Goal: Complete application form

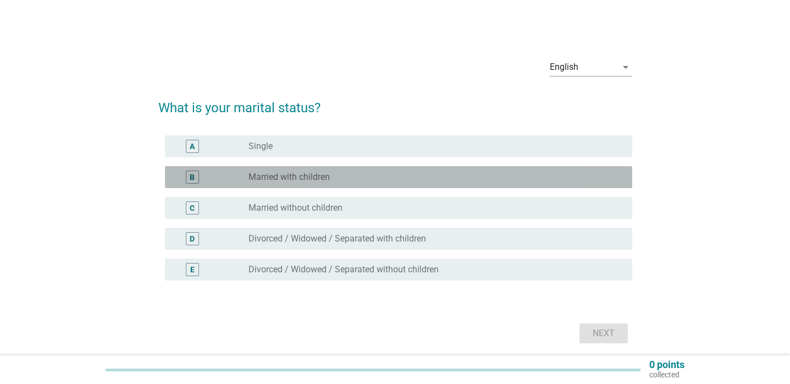
click at [384, 175] on div "radio_button_unchecked Married with children" at bounding box center [431, 177] width 366 height 11
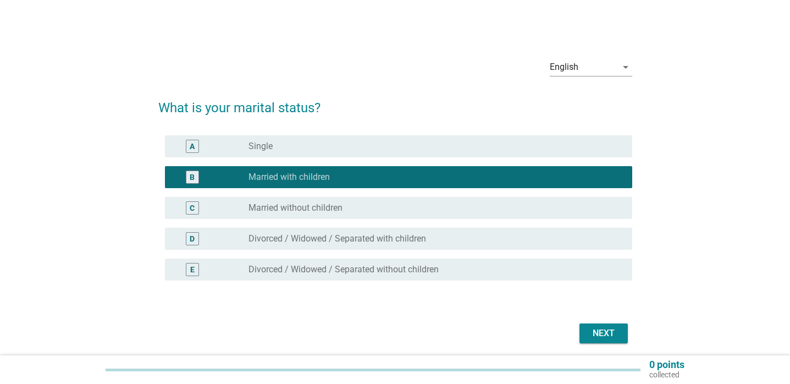
click at [600, 337] on div "Next" at bounding box center [603, 333] width 31 height 13
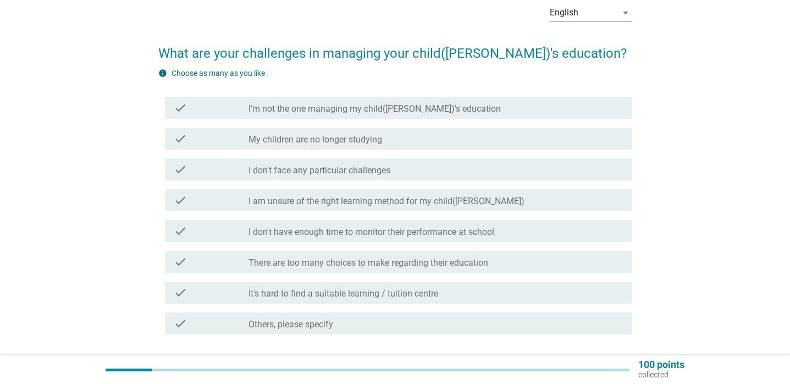
scroll to position [57, 0]
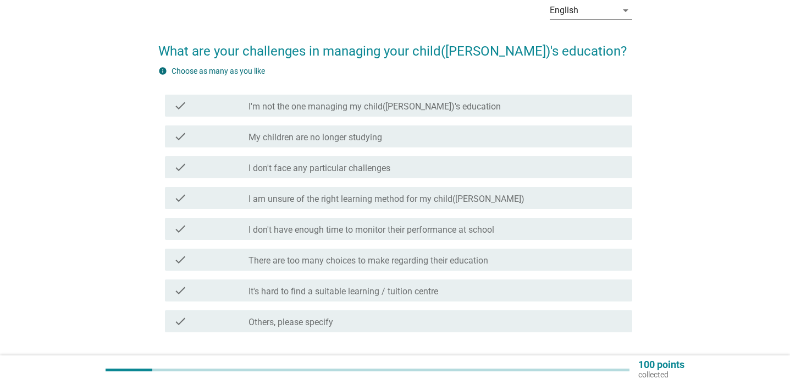
click at [372, 262] on label "There are too many choices to make regarding their education" at bounding box center [368, 260] width 240 height 11
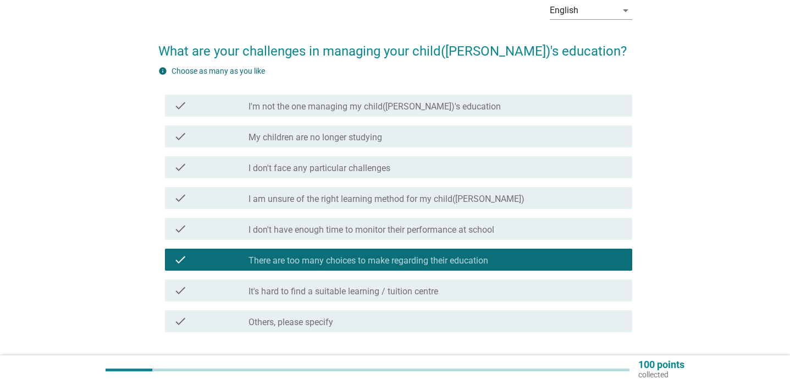
click at [379, 283] on div "check check_box_outline_blank It's hard to find a suitable learning / tuition c…" at bounding box center [398, 290] width 467 height 22
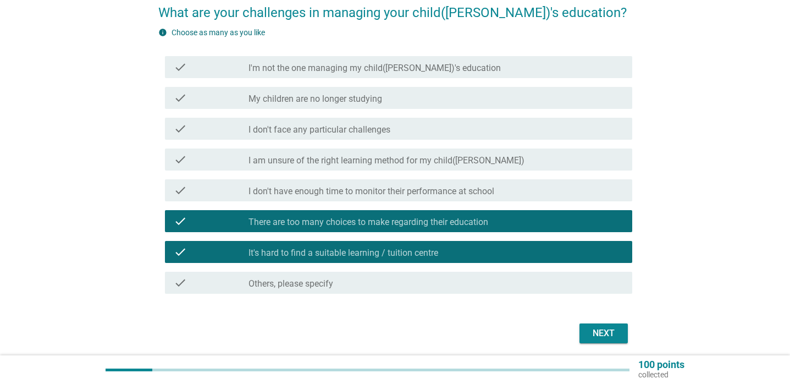
scroll to position [102, 0]
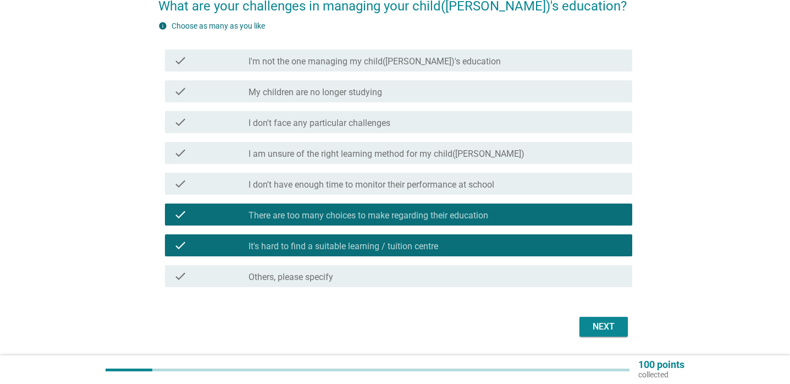
click at [583, 334] on button "Next" at bounding box center [603, 327] width 48 height 20
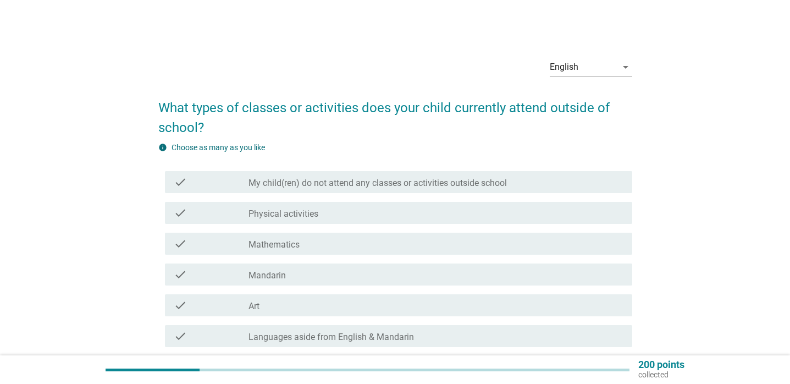
click at [411, 219] on div "check_box_outline_blank Physical activities" at bounding box center [435, 212] width 375 height 13
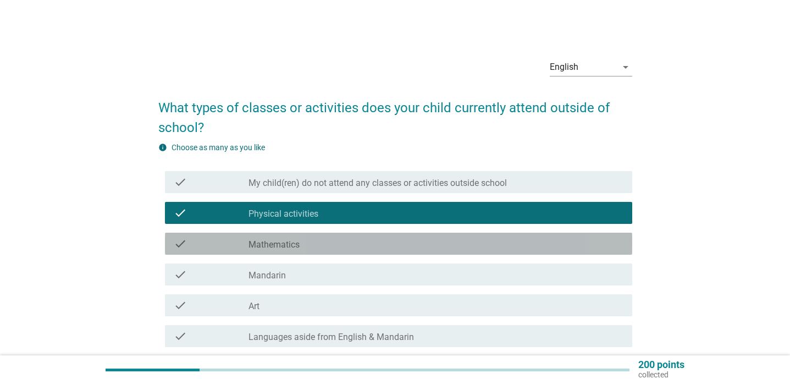
click at [391, 241] on div "check_box_outline_blank Mathematics" at bounding box center [435, 243] width 375 height 13
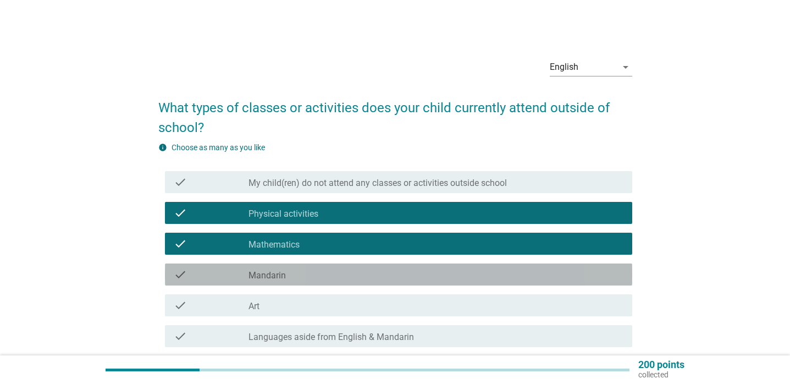
click at [373, 273] on div "check_box_outline_blank Mandarin" at bounding box center [435, 274] width 375 height 13
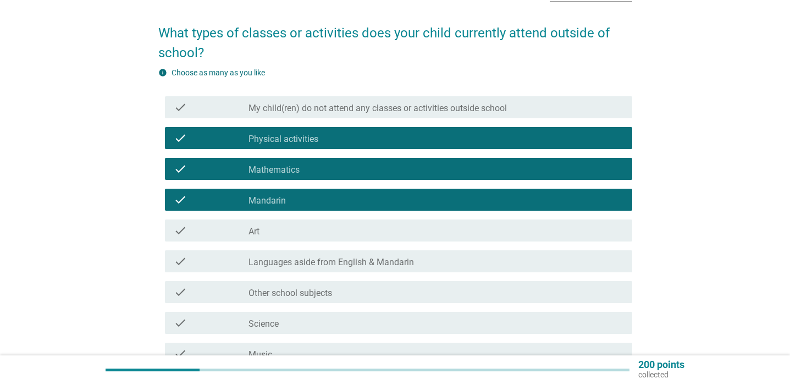
scroll to position [96, 0]
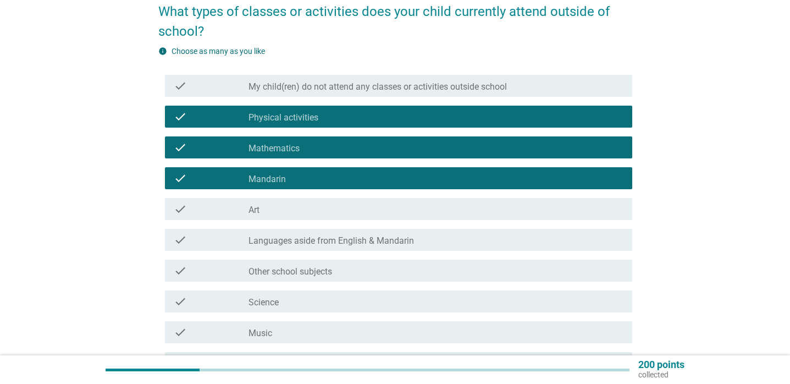
click at [357, 209] on div "check_box_outline_blank Art" at bounding box center [435, 208] width 375 height 13
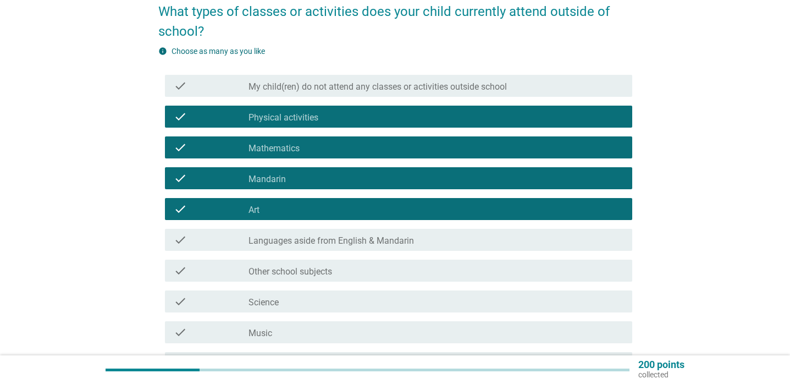
click at [341, 275] on div "check_box_outline_blank Other school subjects" at bounding box center [435, 270] width 375 height 13
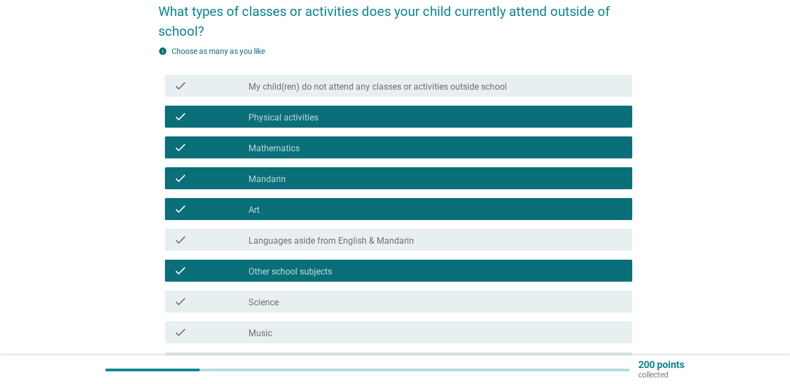
click at [328, 303] on div "check_box_outline_blank Science" at bounding box center [435, 301] width 375 height 13
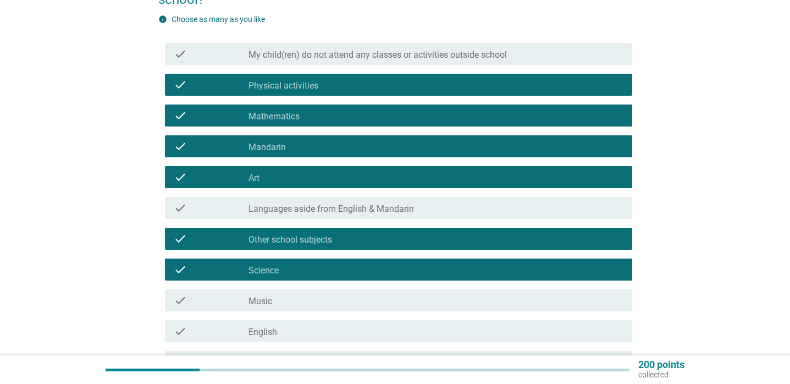
scroll to position [193, 0]
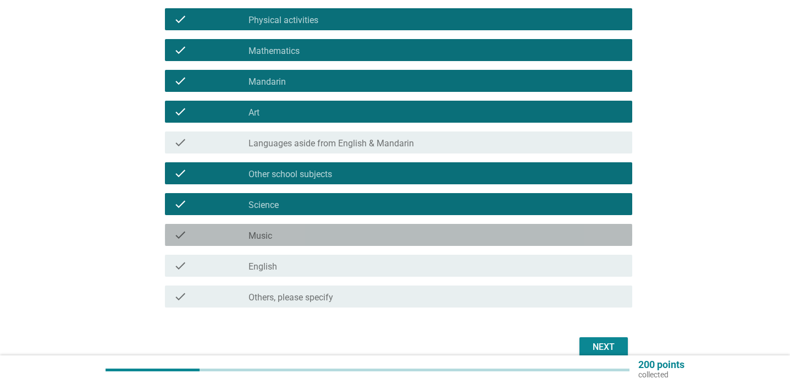
click at [319, 237] on div "check_box_outline_blank Music" at bounding box center [435, 234] width 375 height 13
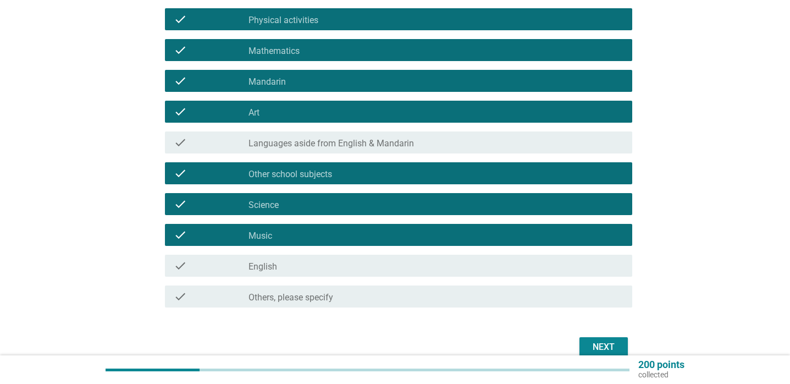
click at [580, 341] on button "Next" at bounding box center [603, 347] width 48 height 20
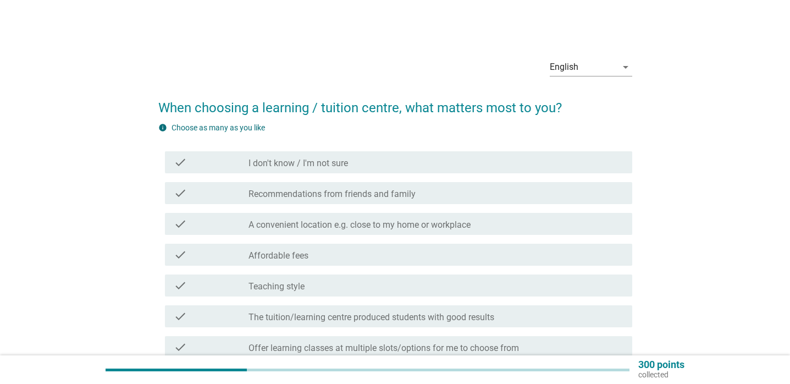
click at [435, 225] on label "A convenient location e.g. close to my home or workplace" at bounding box center [359, 224] width 222 height 11
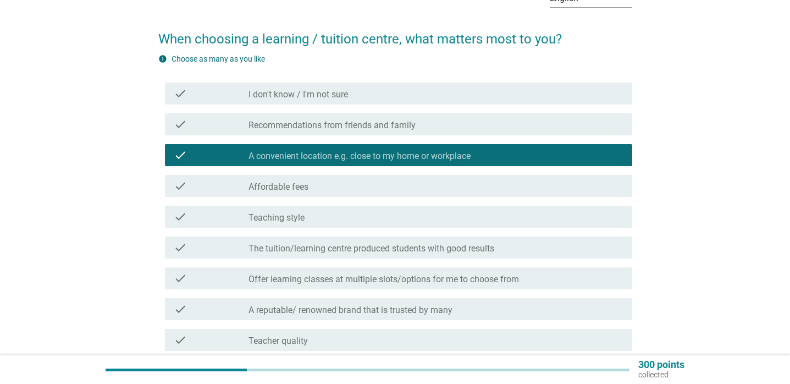
scroll to position [90, 0]
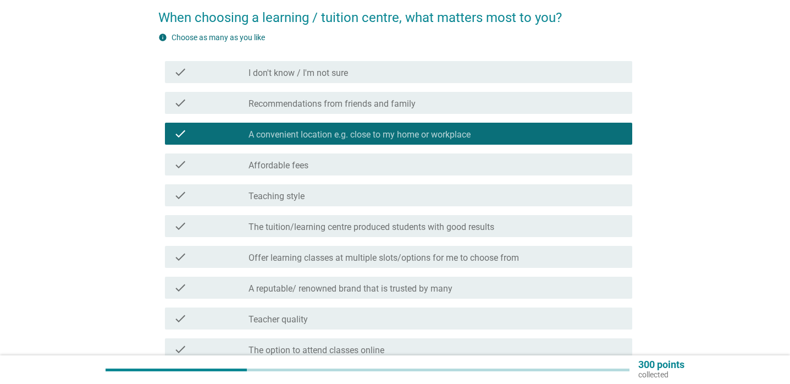
click at [386, 161] on div "check_box_outline_blank Affordable fees" at bounding box center [435, 164] width 375 height 13
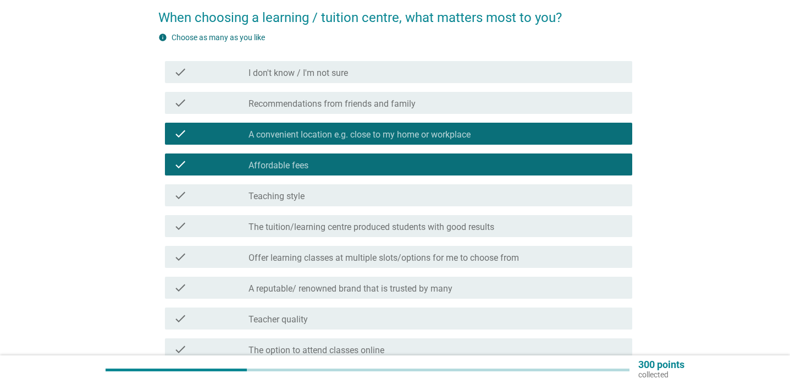
click at [365, 200] on div "check_box_outline_blank Teaching style" at bounding box center [435, 195] width 375 height 13
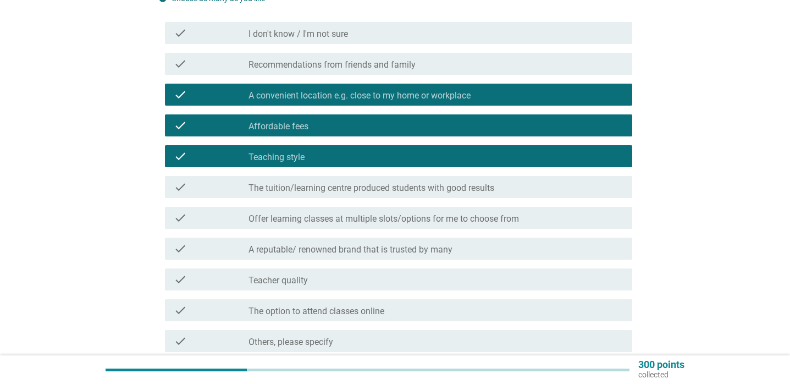
scroll to position [154, 0]
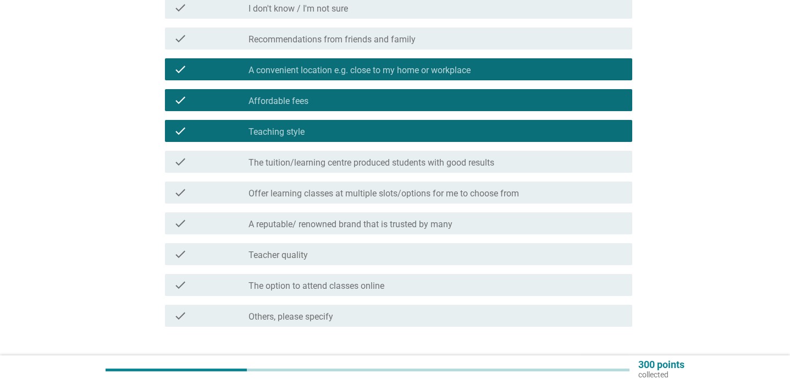
click at [358, 163] on label "The tuition/learning centre produced students with good results" at bounding box center [371, 162] width 246 height 11
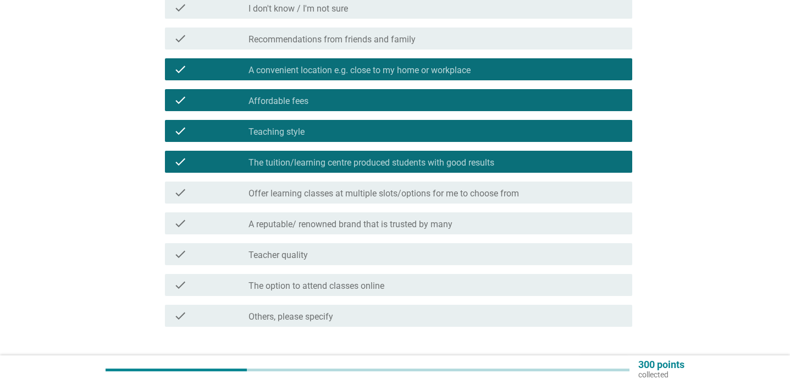
click at [358, 191] on label "Offer learning classes at multiple slots/options for me to choose from" at bounding box center [383, 193] width 270 height 11
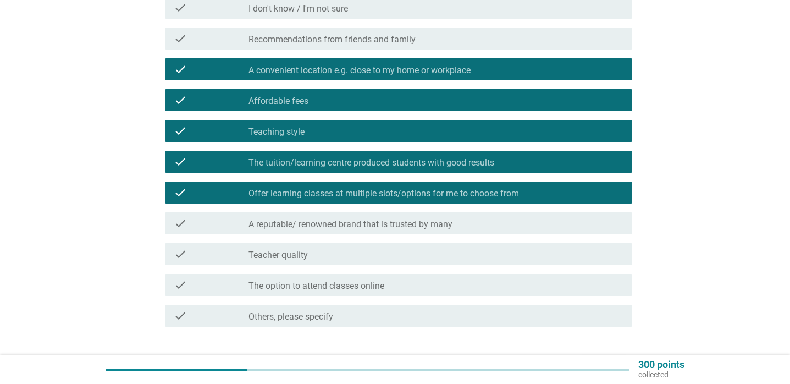
click at [352, 220] on label "A reputable/ renowned brand that is trusted by many" at bounding box center [350, 224] width 204 height 11
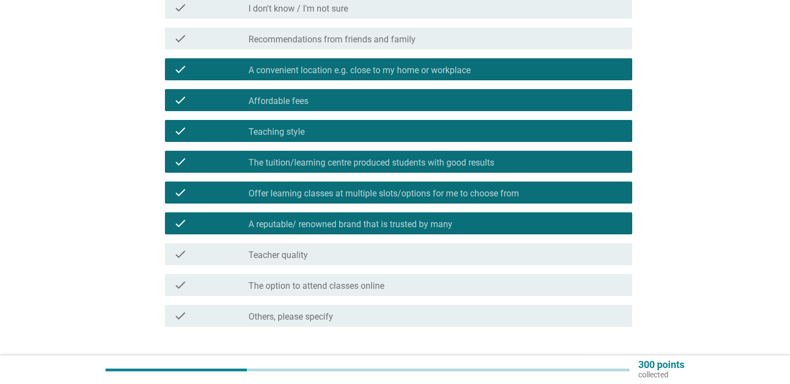
click at [345, 247] on div "check_box_outline_blank Teacher quality" at bounding box center [435, 253] width 375 height 13
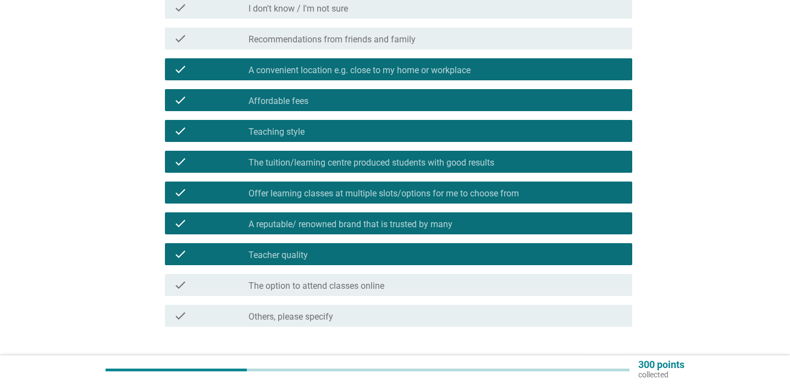
scroll to position [211, 0]
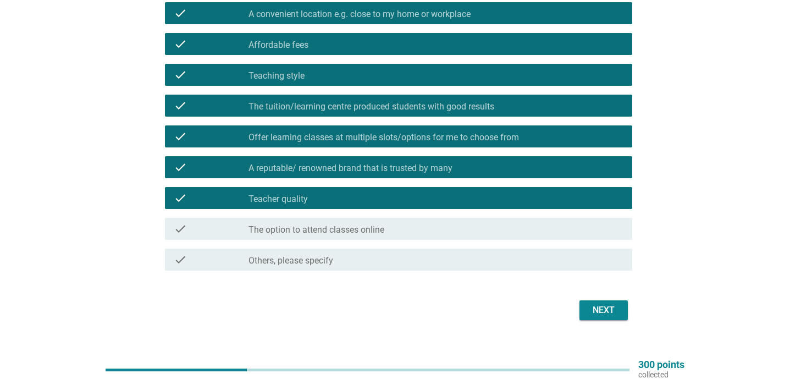
click at [607, 311] on div "Next" at bounding box center [603, 309] width 31 height 13
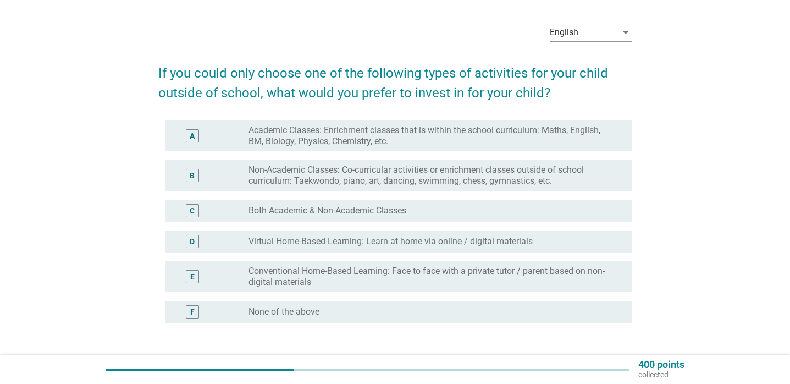
scroll to position [36, 0]
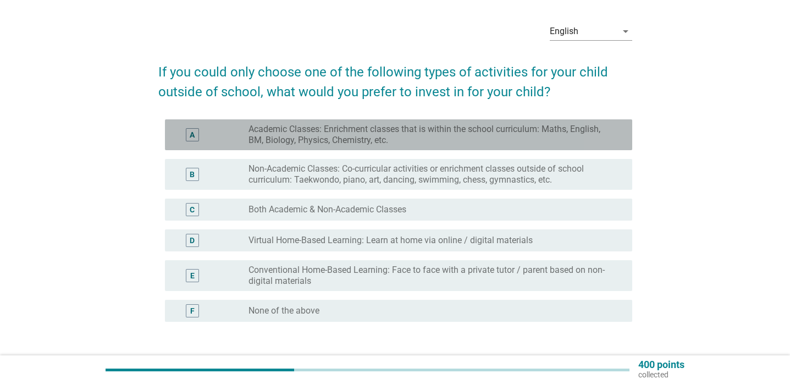
click at [460, 135] on label "Academic Classes: Enrichment classes that is within the school curriculum: Math…" at bounding box center [431, 135] width 366 height 22
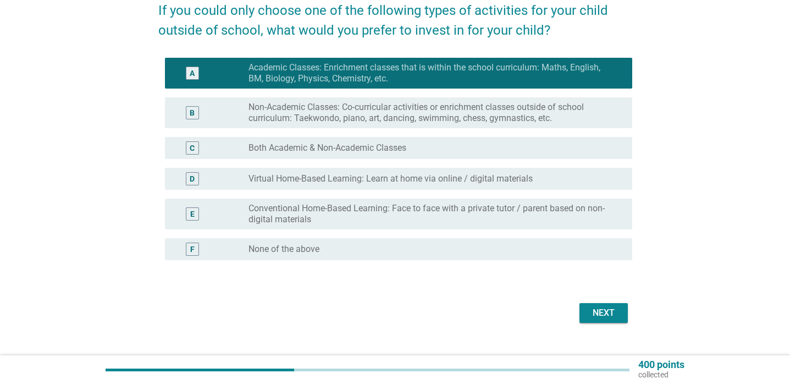
scroll to position [112, 0]
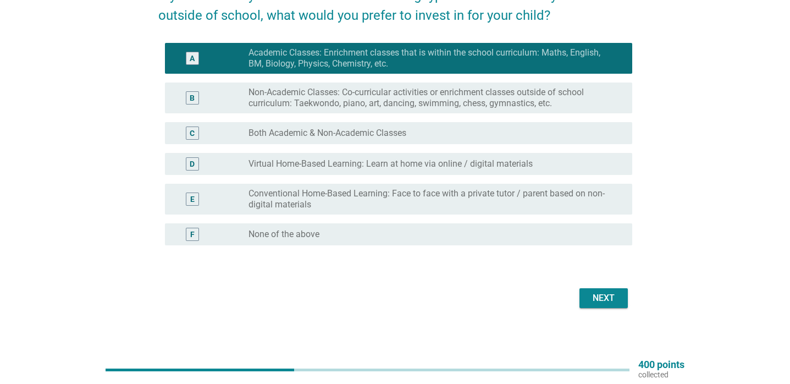
click at [512, 206] on label "Conventional Home-Based Learning: Face to face with a private tutor / parent ba…" at bounding box center [431, 199] width 366 height 22
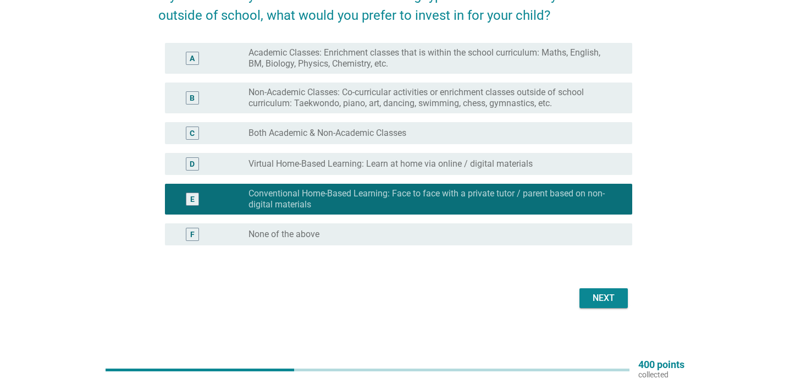
click at [476, 68] on label "Academic Classes: Enrichment classes that is within the school curriculum: Math…" at bounding box center [431, 58] width 366 height 22
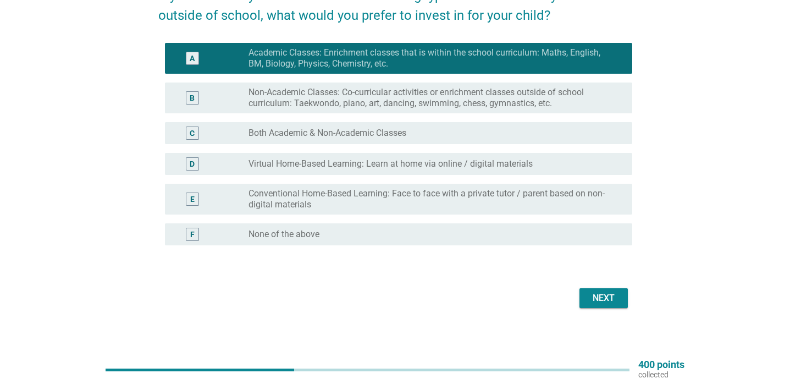
click at [537, 134] on div "radio_button_unchecked Both Academic & Non-Academic Classes" at bounding box center [431, 133] width 366 height 11
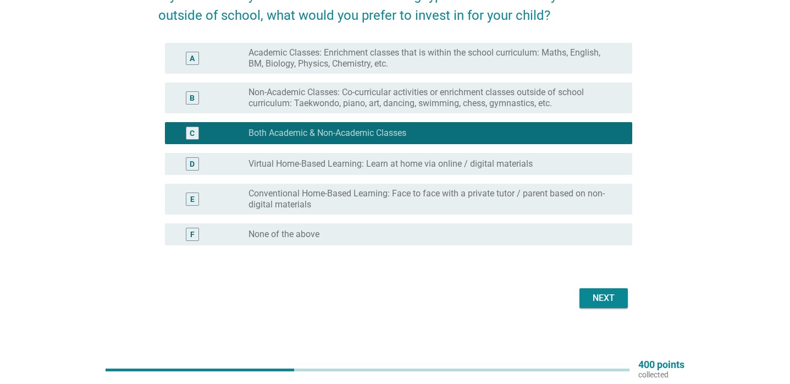
click at [609, 296] on div "Next" at bounding box center [603, 297] width 31 height 13
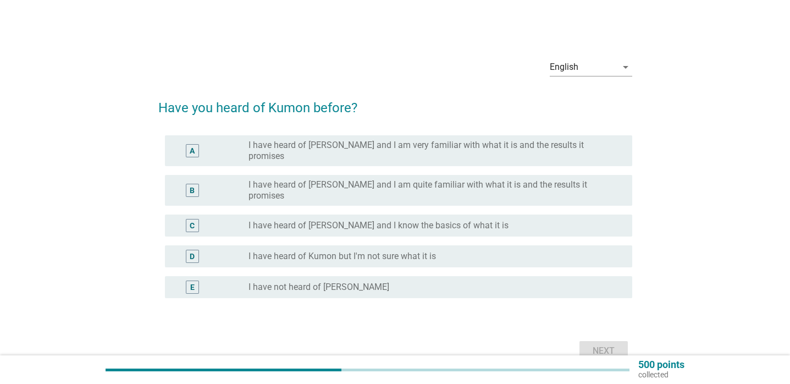
click at [504, 179] on label "I have heard of [PERSON_NAME] and I am quite familiar with what it is and the r…" at bounding box center [431, 190] width 366 height 22
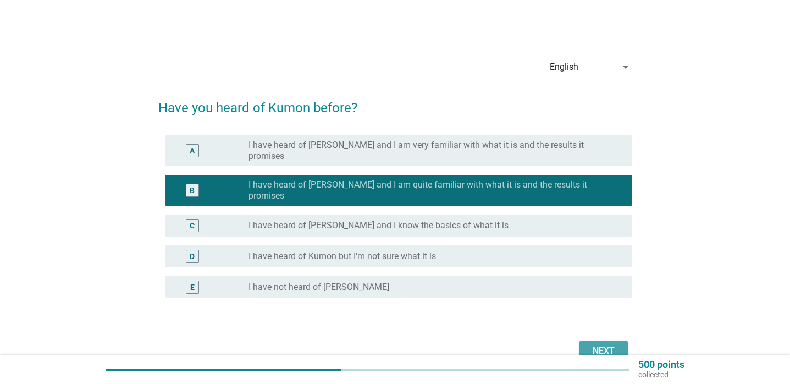
click at [593, 344] on div "Next" at bounding box center [603, 350] width 31 height 13
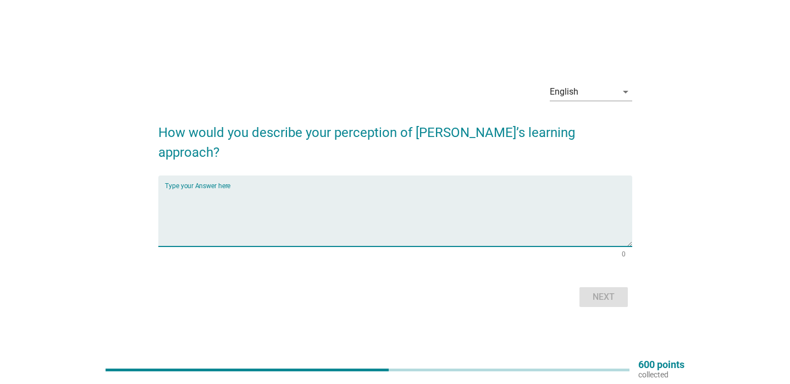
click at [500, 234] on textarea "Type your Answer here" at bounding box center [398, 218] width 467 height 58
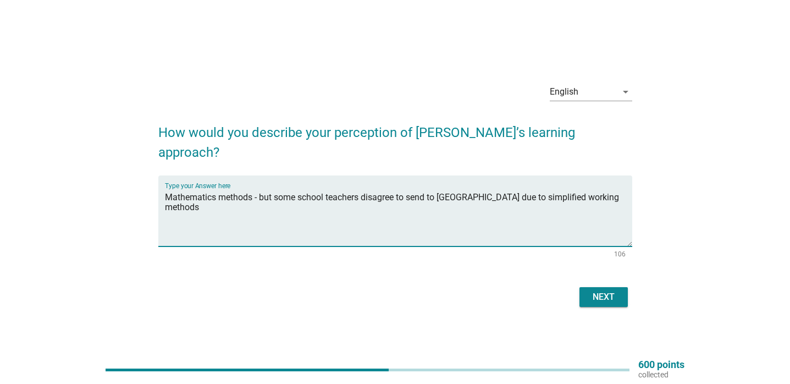
type textarea "Mathematics methods - but some school teachers disagree to send to [GEOGRAPHIC_…"
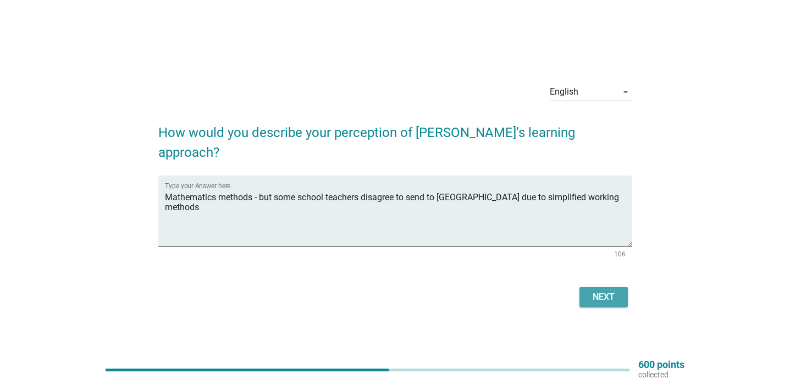
click at [615, 290] on div "Next" at bounding box center [603, 296] width 31 height 13
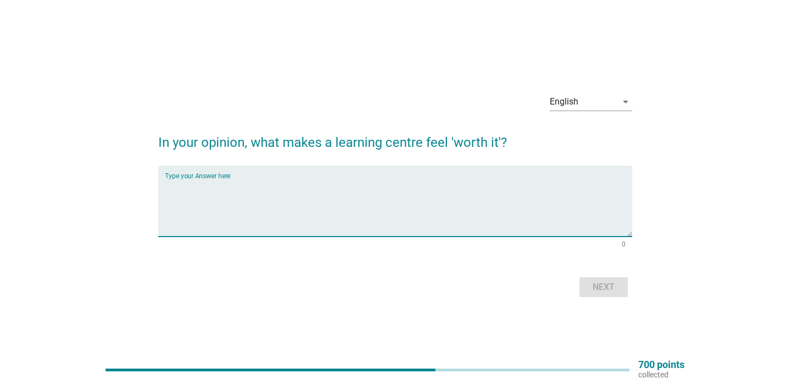
click at [500, 199] on textarea "Type your Answer here" at bounding box center [398, 208] width 467 height 58
type textarea "S"
type textarea "results of my child"
click at [604, 290] on div "Next" at bounding box center [603, 286] width 31 height 13
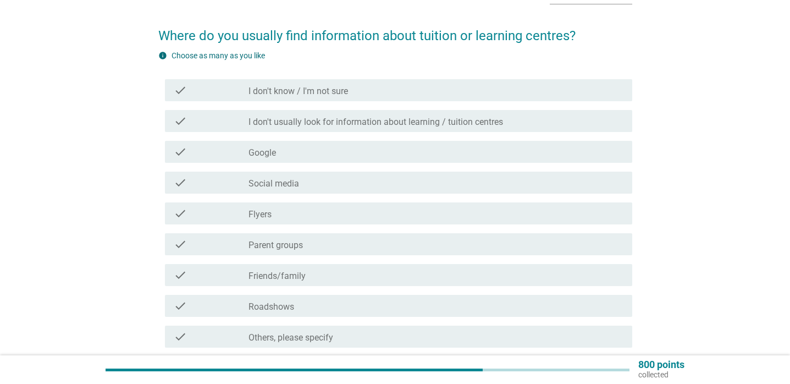
scroll to position [91, 0]
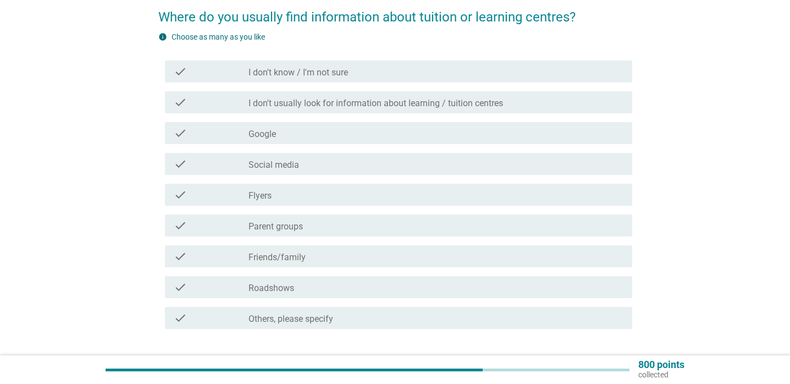
click at [384, 224] on div "check_box_outline_blank Parent groups" at bounding box center [435, 225] width 375 height 13
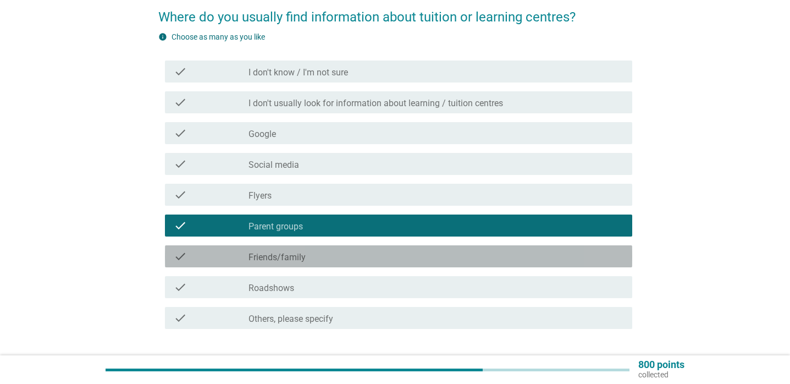
click at [368, 251] on div "check_box_outline_blank Friends/family" at bounding box center [435, 256] width 375 height 13
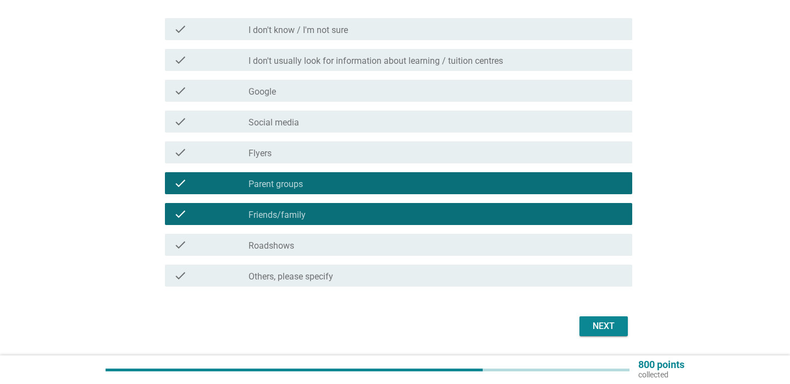
scroll to position [153, 0]
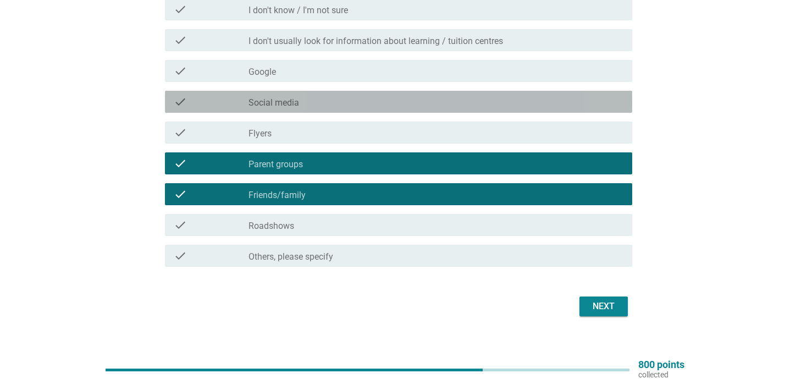
click at [331, 100] on div "check_box_outline_blank Social media" at bounding box center [435, 101] width 375 height 13
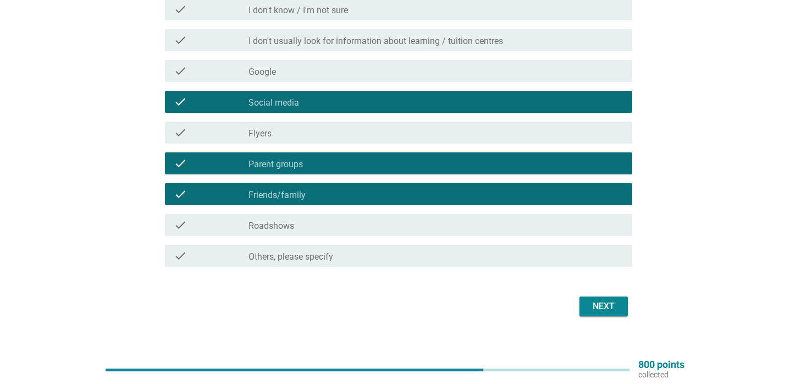
click at [593, 303] on div "Next" at bounding box center [603, 306] width 31 height 13
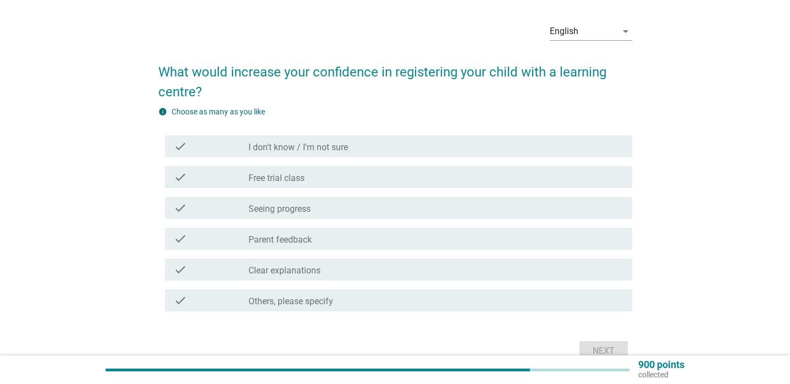
scroll to position [40, 0]
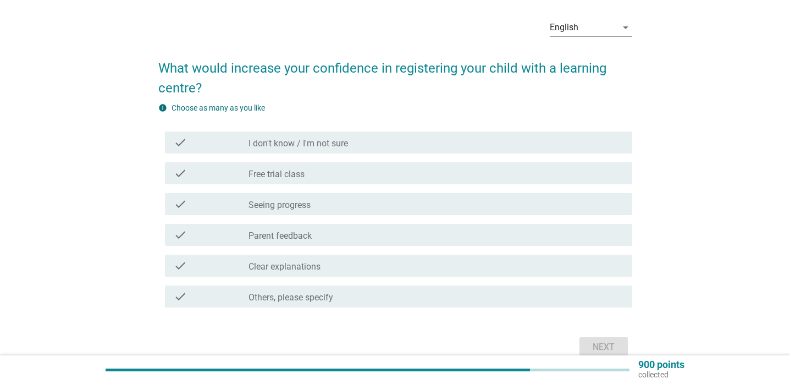
click at [483, 192] on div "check check_box_outline_blank Seeing progress" at bounding box center [395, 204] width 474 height 31
click at [480, 202] on div "check_box_outline_blank Seeing progress" at bounding box center [435, 203] width 375 height 13
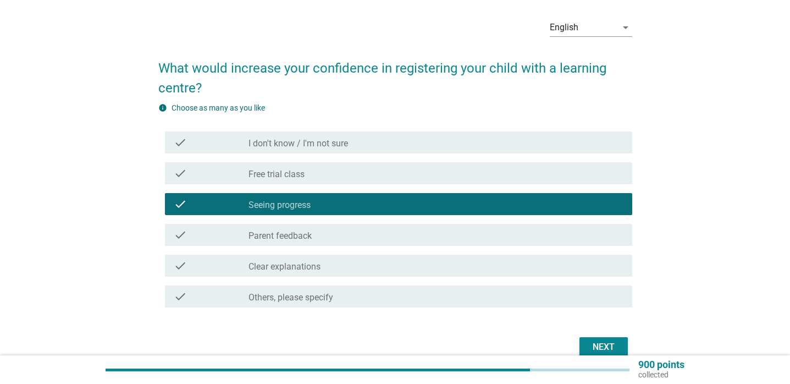
click at [464, 230] on div "check_box_outline_blank Parent feedback" at bounding box center [435, 234] width 375 height 13
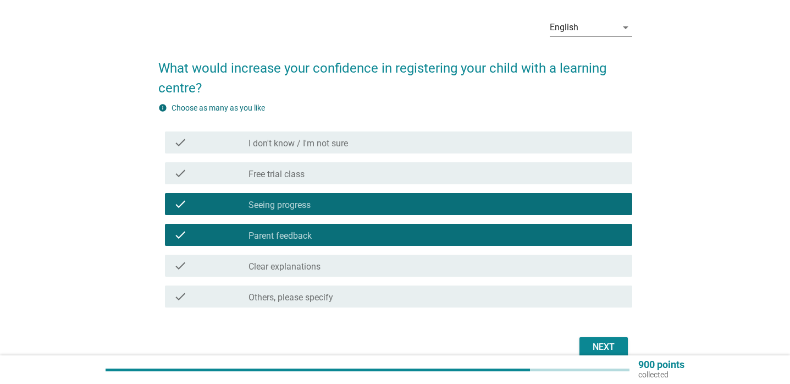
click at [458, 265] on div "check_box_outline_blank Clear explanations" at bounding box center [435, 265] width 375 height 13
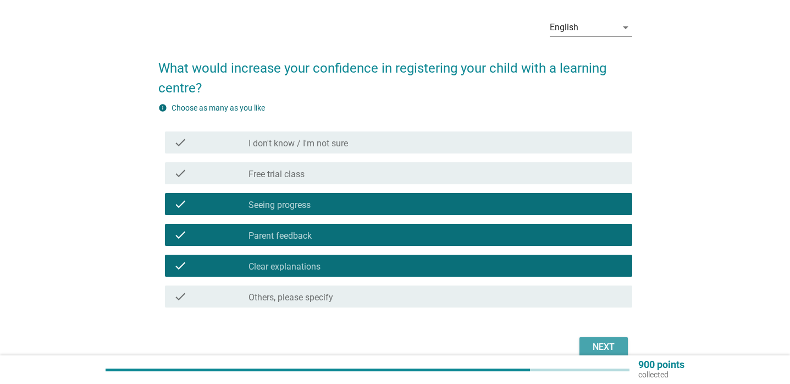
click at [595, 353] on button "Next" at bounding box center [603, 347] width 48 height 20
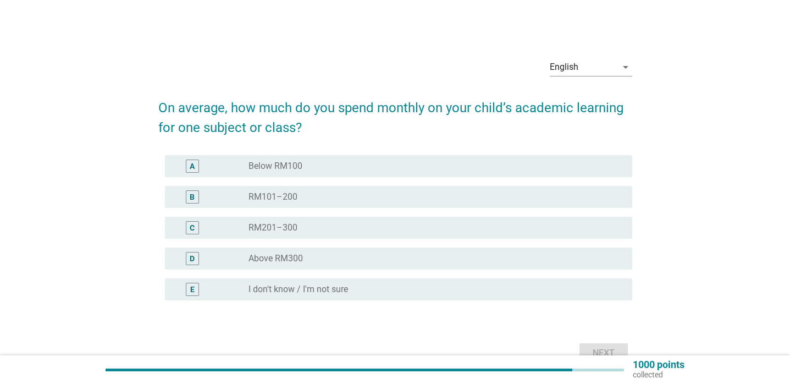
click at [490, 193] on div "radio_button_unchecked RM101–200" at bounding box center [431, 196] width 366 height 11
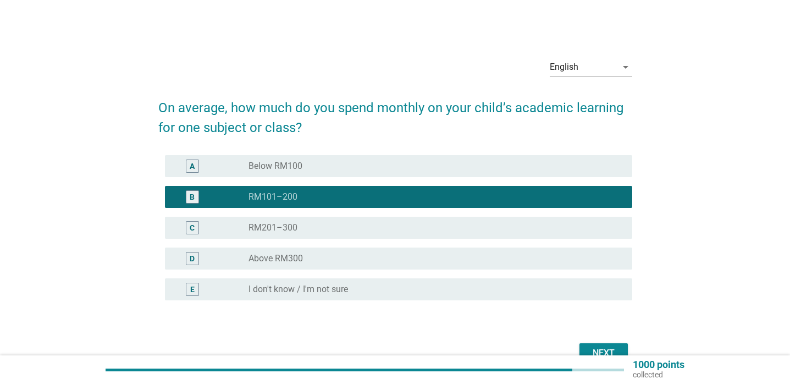
click at [408, 258] on div "radio_button_unchecked Above RM300" at bounding box center [431, 258] width 366 height 11
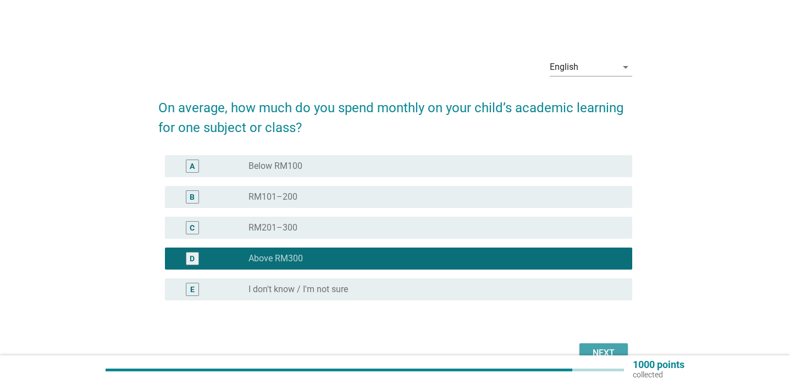
click at [589, 352] on div "Next" at bounding box center [603, 352] width 31 height 13
